Goal: Task Accomplishment & Management: Manage account settings

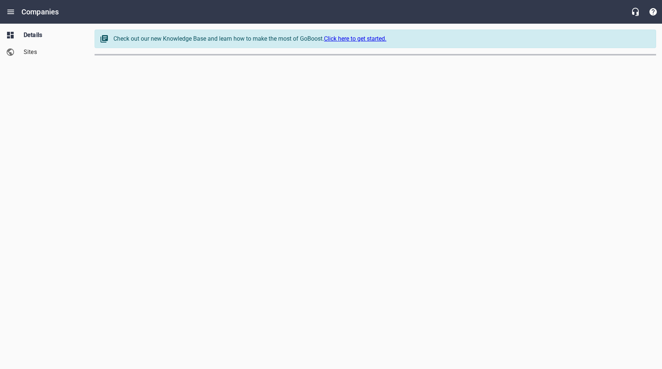
select select "62"
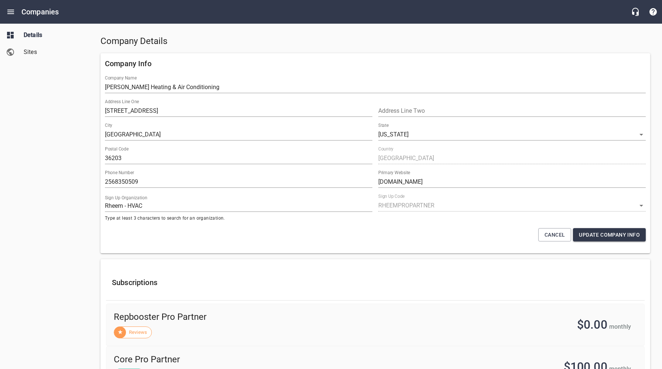
scroll to position [23, 0]
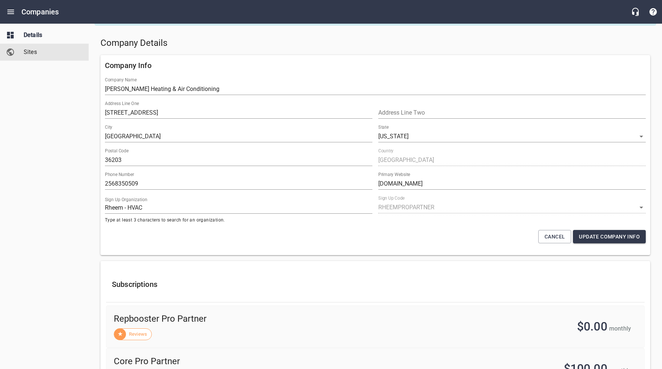
drag, startPoint x: 28, startPoint y: 51, endPoint x: 42, endPoint y: 73, distance: 26.7
click at [28, 51] on span "Sites" at bounding box center [52, 52] width 56 height 9
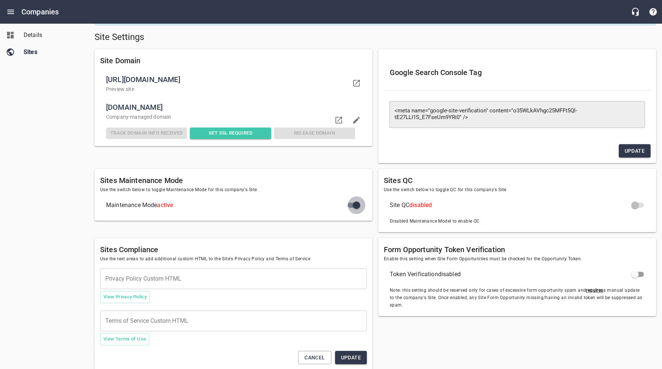
drag, startPoint x: 351, startPoint y: 205, endPoint x: 344, endPoint y: 213, distance: 11.0
click at [351, 205] on input "checkbox" at bounding box center [357, 205] width 18 height 18
click at [75, 284] on div "Details Sites" at bounding box center [44, 184] width 89 height 369
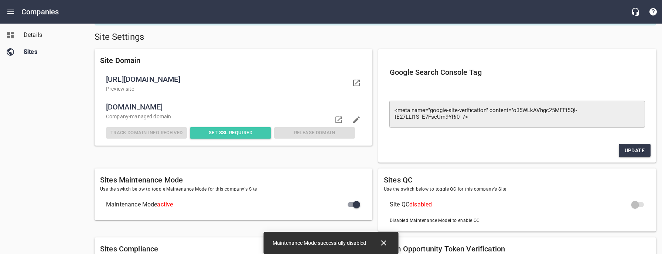
checkbox input "false"
checkbox input "true"
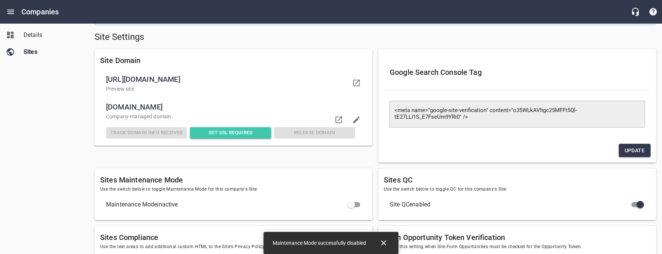
click at [383, 243] on icon "Close" at bounding box center [383, 243] width 5 height 5
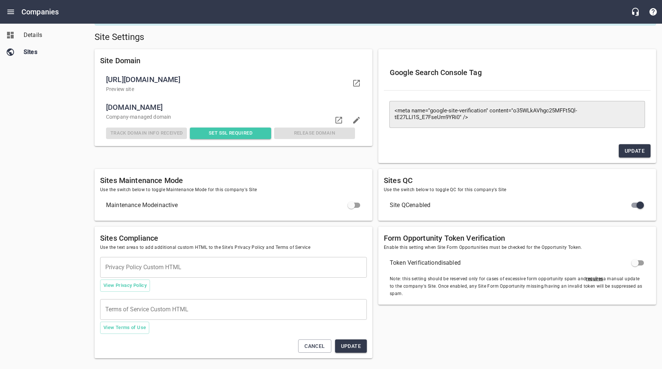
click at [244, 160] on div "Site Domain [URL][DOMAIN_NAME] Preview site [DOMAIN_NAME] Company -managed doma…" at bounding box center [234, 106] width 284 height 120
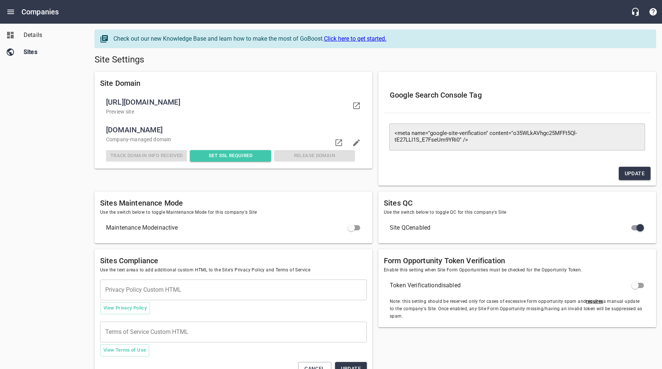
click at [218, 155] on span "Set SSL Required" at bounding box center [230, 155] width 75 height 8
click at [340, 142] on icon at bounding box center [338, 142] width 9 height 9
drag, startPoint x: 48, startPoint y: 103, endPoint x: 31, endPoint y: 49, distance: 56.2
click at [47, 102] on div "Details Sites" at bounding box center [44, 184] width 89 height 369
click at [26, 30] on link "Details" at bounding box center [44, 35] width 89 height 17
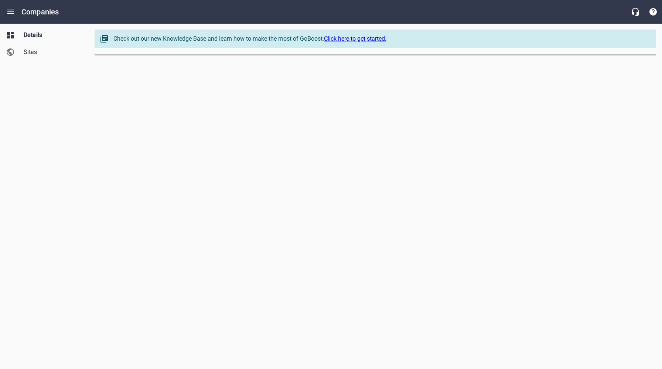
select select "62"
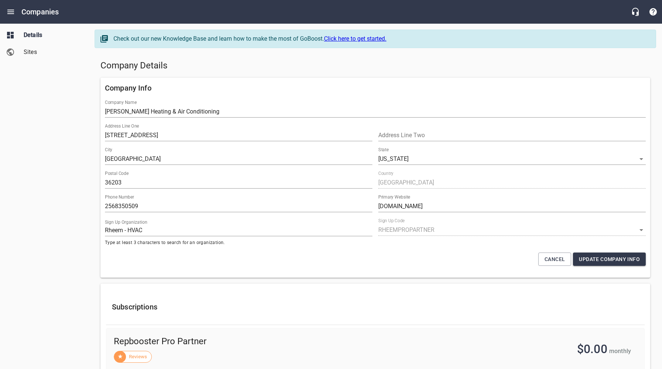
click at [345, 66] on h5 "Company Details" at bounding box center [375, 66] width 550 height 12
click at [271, 61] on h5 "Company Details" at bounding box center [375, 66] width 550 height 12
click at [46, 52] on span "Sites" at bounding box center [52, 52] width 56 height 9
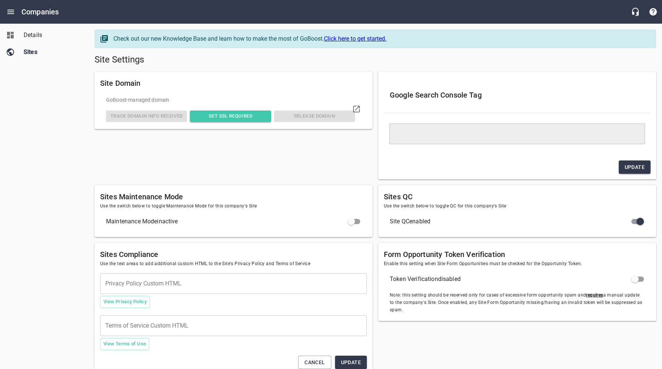
type textarea "<meta name="google-site-verification" content="o35WLkAVhgc25MFFt5Ql-tE27LLI1S_E…"
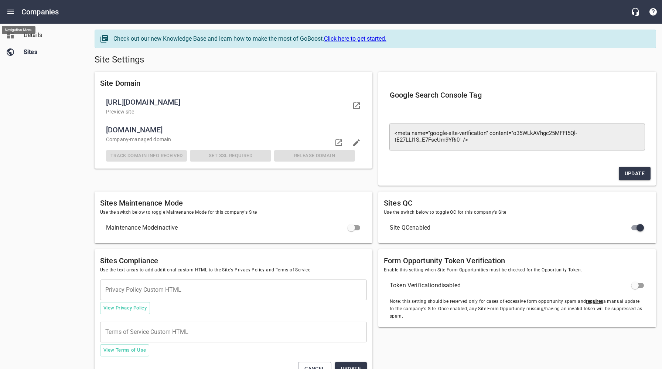
click at [13, 10] on icon "Open drawer" at bounding box center [10, 11] width 9 height 9
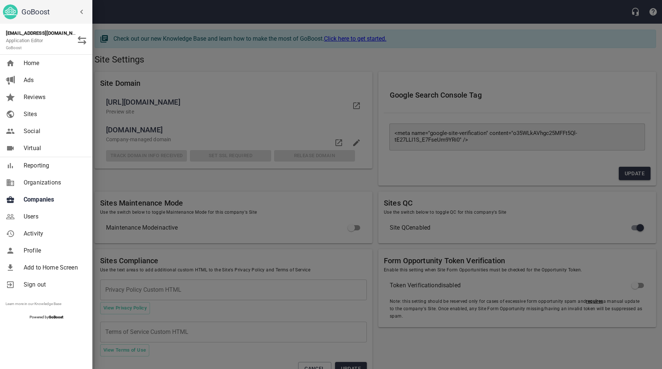
click at [147, 95] on div at bounding box center [331, 184] width 662 height 369
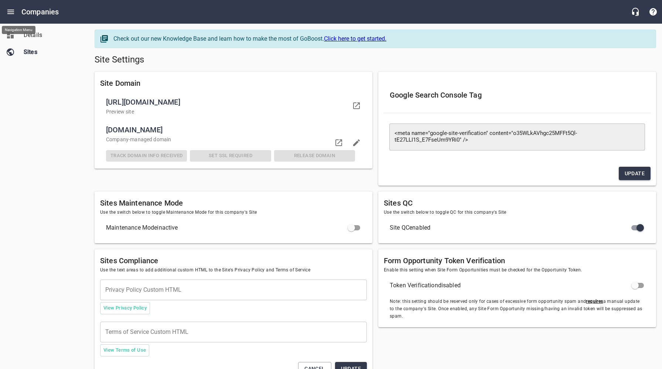
click at [64, 145] on div "Details Sites" at bounding box center [44, 184] width 89 height 369
click at [339, 143] on icon at bounding box center [338, 142] width 9 height 9
drag, startPoint x: 78, startPoint y: 104, endPoint x: 71, endPoint y: 91, distance: 14.7
click at [77, 103] on div "Details Sites" at bounding box center [44, 184] width 89 height 369
click at [36, 37] on span "Details" at bounding box center [52, 35] width 56 height 9
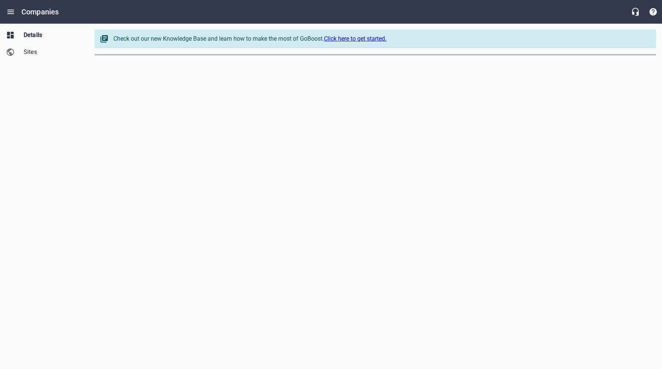
select select "62"
